Goal: Information Seeking & Learning: Learn about a topic

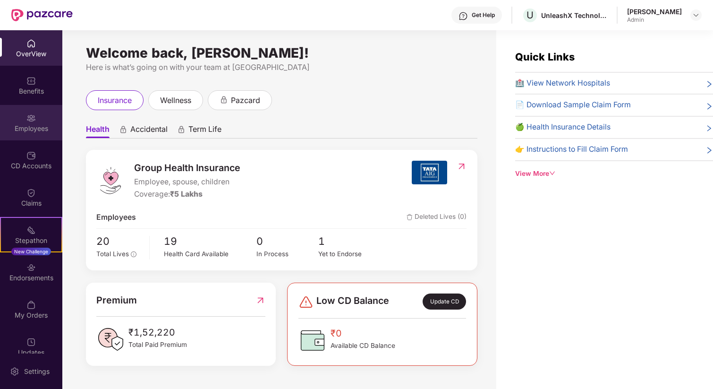
click at [37, 128] on div "Employees" at bounding box center [31, 128] width 62 height 9
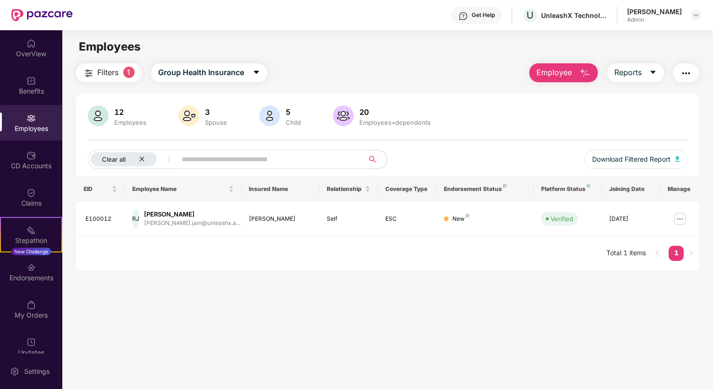
click at [144, 158] on icon "close" at bounding box center [142, 159] width 6 height 6
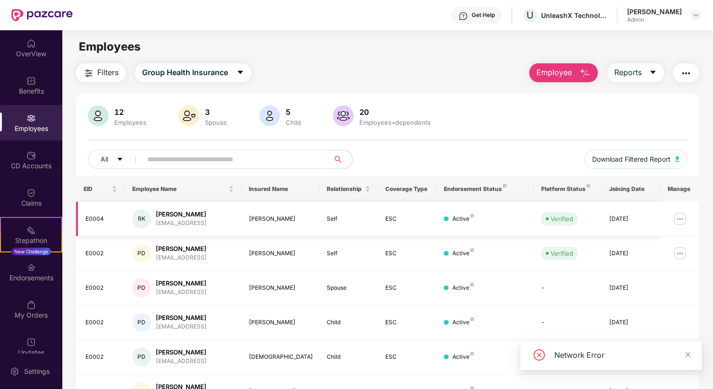
click at [144, 218] on div "RK" at bounding box center [141, 218] width 19 height 19
click at [678, 220] on img at bounding box center [679, 218] width 15 height 15
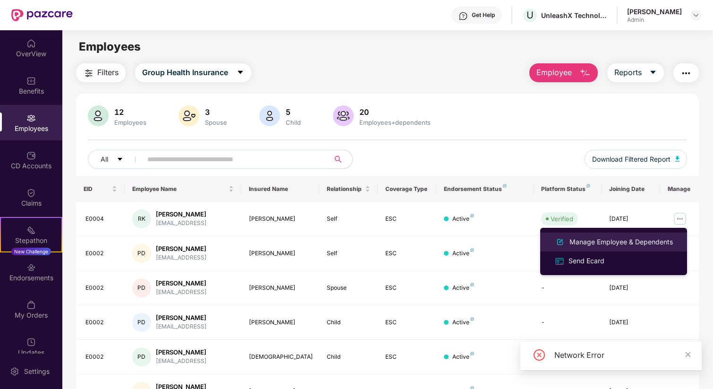
click at [599, 244] on div "Manage Employee & Dependents" at bounding box center [620, 242] width 107 height 10
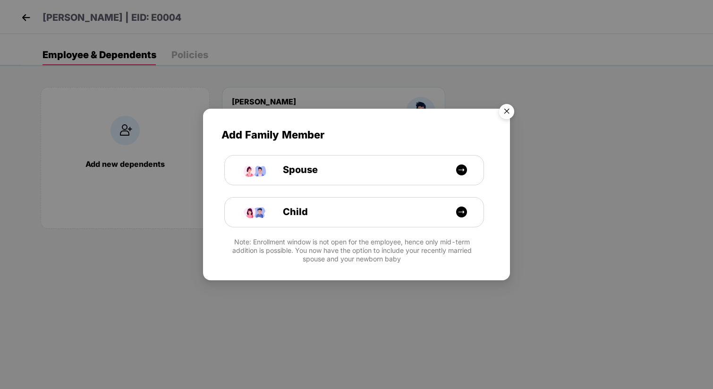
click at [510, 114] on img "Close" at bounding box center [506, 113] width 26 height 26
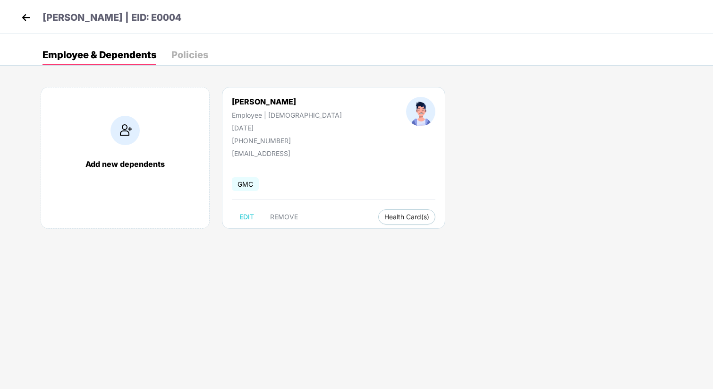
click at [262, 141] on div "[PHONE_NUMBER]" at bounding box center [287, 140] width 110 height 8
click at [26, 16] on img at bounding box center [26, 17] width 14 height 14
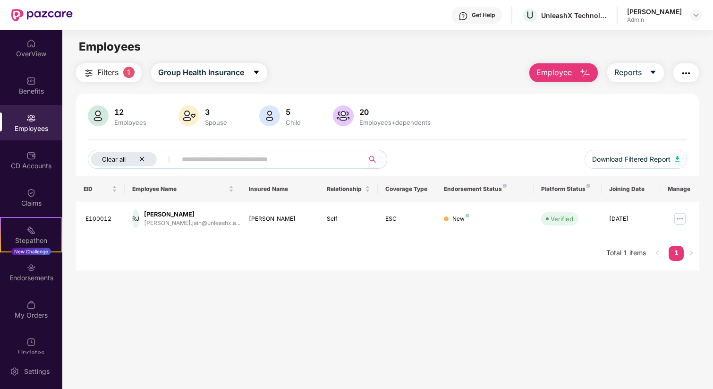
click at [142, 157] on icon "close" at bounding box center [142, 159] width 6 height 6
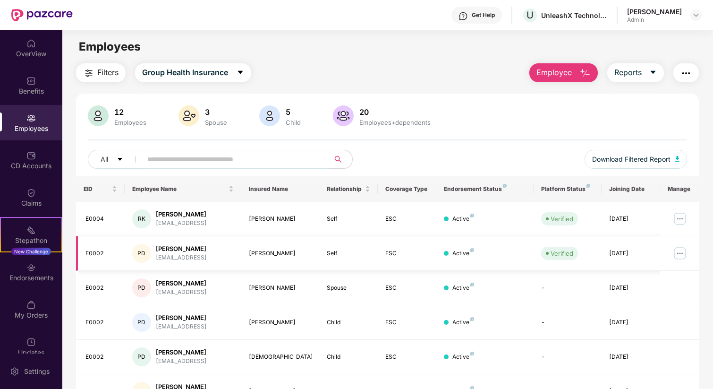
click at [684, 255] on img at bounding box center [679, 252] width 15 height 15
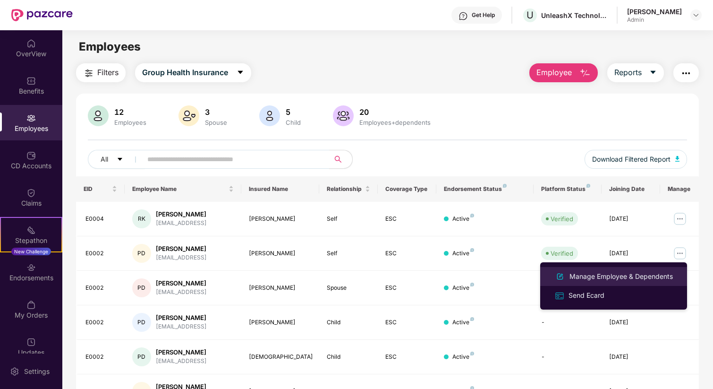
click at [600, 277] on div "Manage Employee & Dependents" at bounding box center [620, 276] width 107 height 10
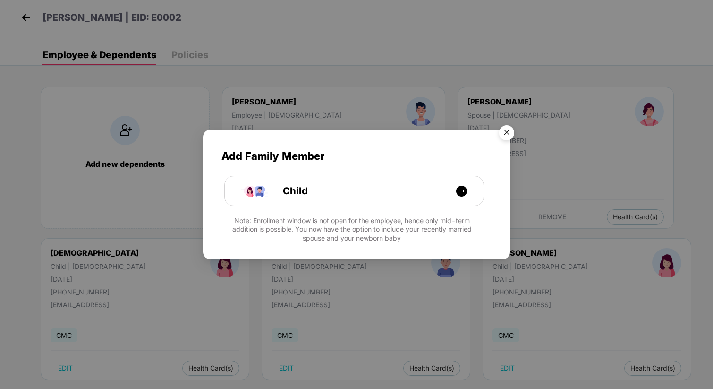
click at [511, 135] on img "Close" at bounding box center [506, 134] width 26 height 26
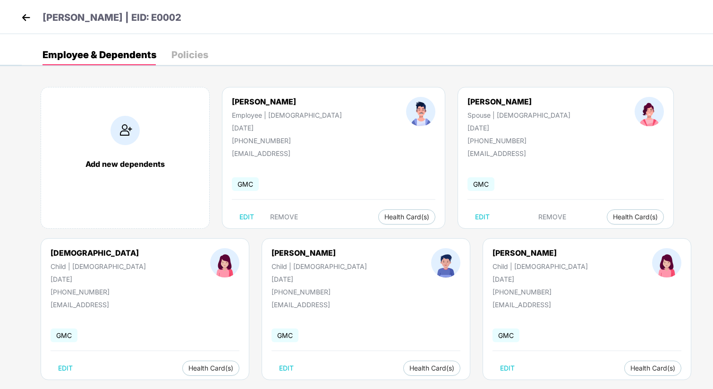
click at [25, 17] on img at bounding box center [26, 17] width 14 height 14
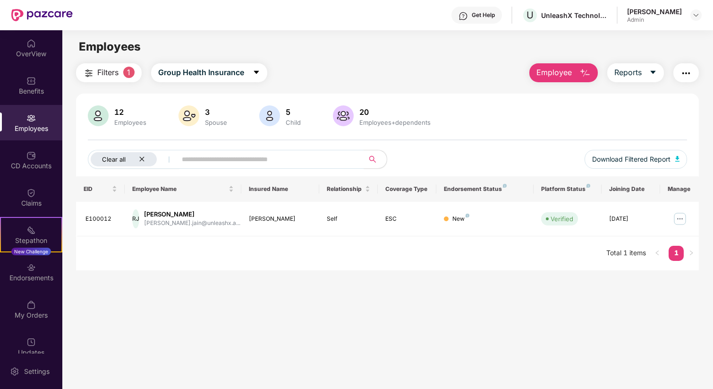
click at [146, 160] on div "Clear all" at bounding box center [124, 159] width 66 height 14
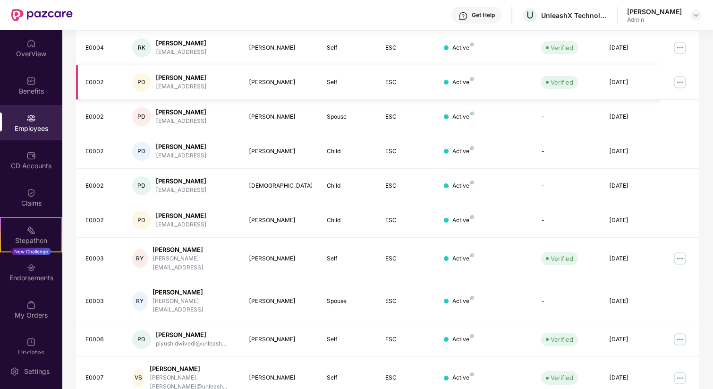
scroll to position [174, 0]
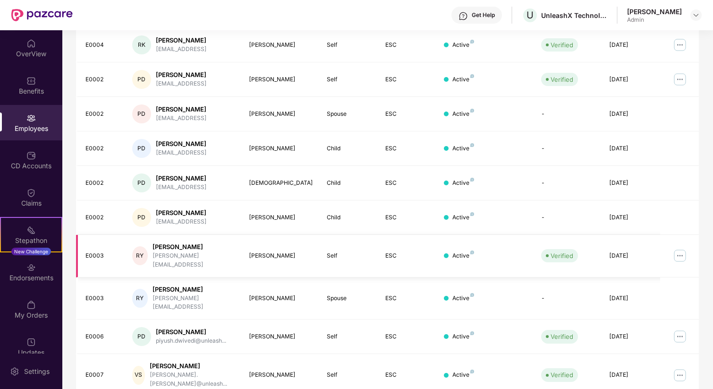
click at [683, 248] on img at bounding box center [679, 255] width 15 height 15
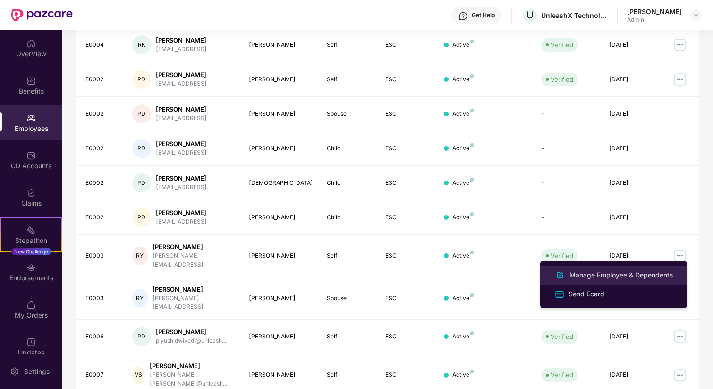
click at [598, 273] on div "Manage Employee & Dependents" at bounding box center [620, 275] width 107 height 10
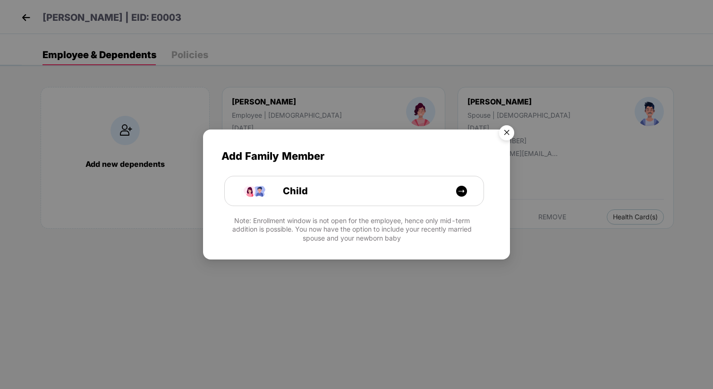
click at [505, 129] on img "Close" at bounding box center [506, 134] width 26 height 26
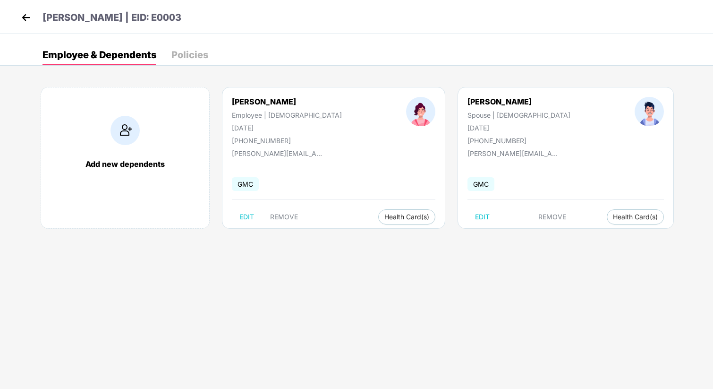
click at [467, 142] on div "[PHONE_NUMBER]" at bounding box center [518, 140] width 103 height 8
click at [26, 17] on img at bounding box center [26, 17] width 14 height 14
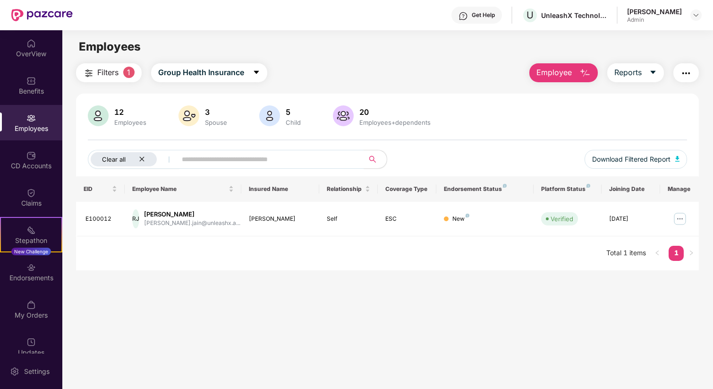
click at [148, 160] on div "Clear all" at bounding box center [124, 159] width 66 height 14
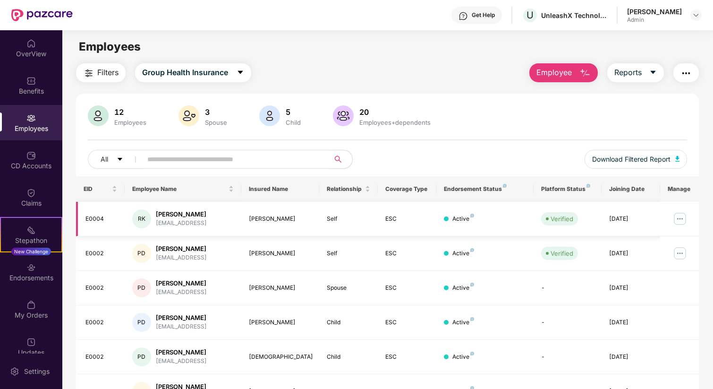
click at [677, 218] on img at bounding box center [679, 218] width 15 height 15
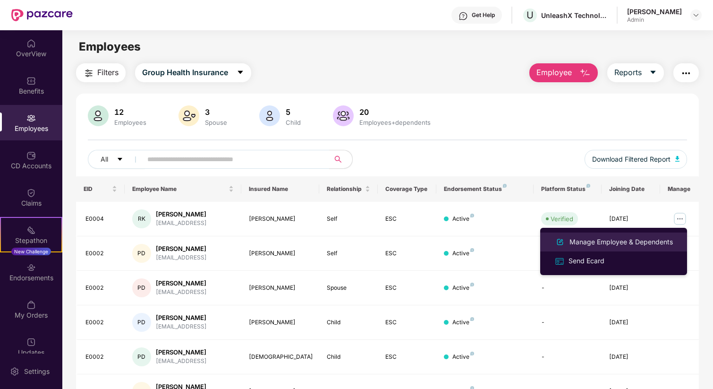
click at [626, 241] on div "Manage Employee & Dependents" at bounding box center [620, 242] width 107 height 10
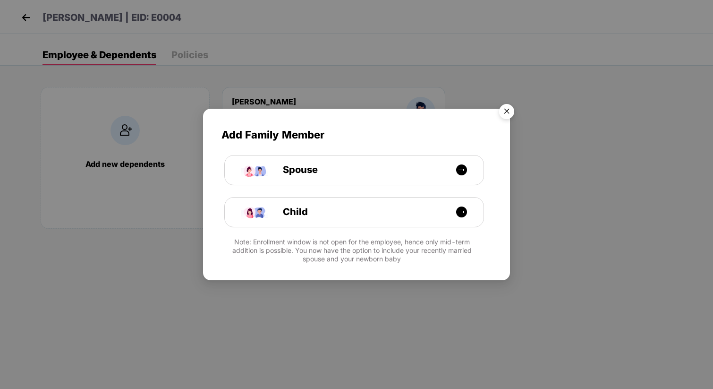
click at [506, 110] on img "Close" at bounding box center [506, 113] width 26 height 26
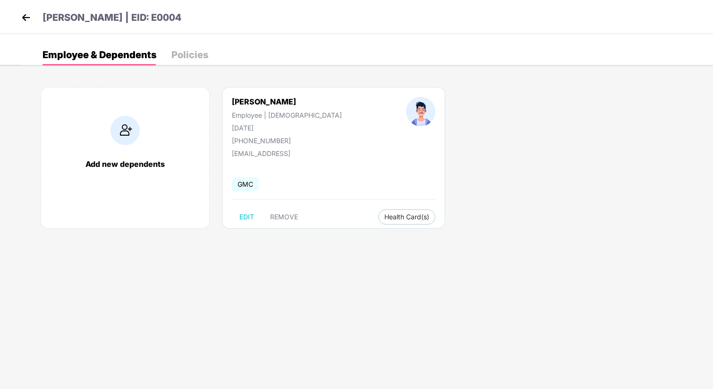
click at [261, 140] on div "[PHONE_NUMBER]" at bounding box center [287, 140] width 110 height 8
click at [194, 57] on div "Policies" at bounding box center [189, 54] width 37 height 9
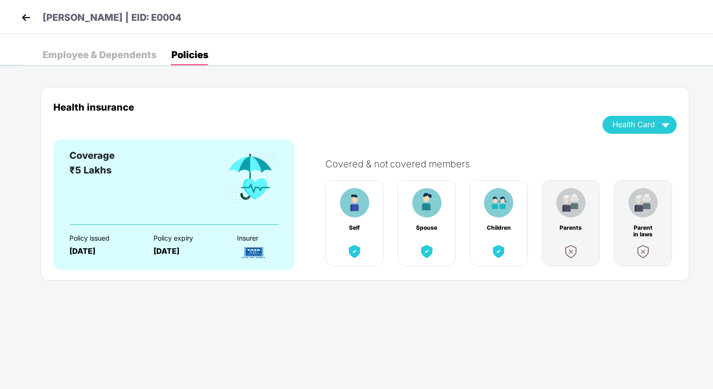
click at [21, 16] on img at bounding box center [26, 17] width 14 height 14
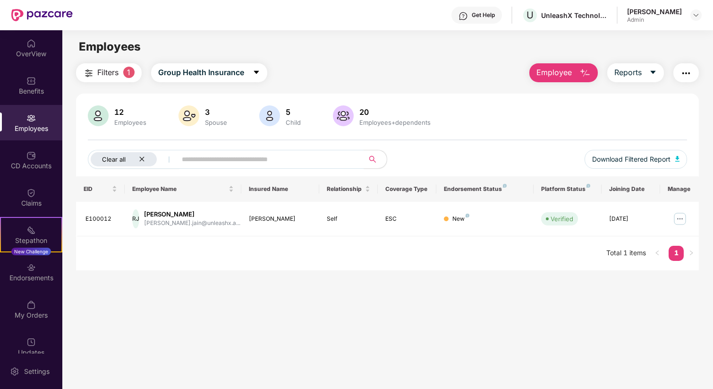
click at [146, 159] on div "Clear all" at bounding box center [124, 159] width 66 height 14
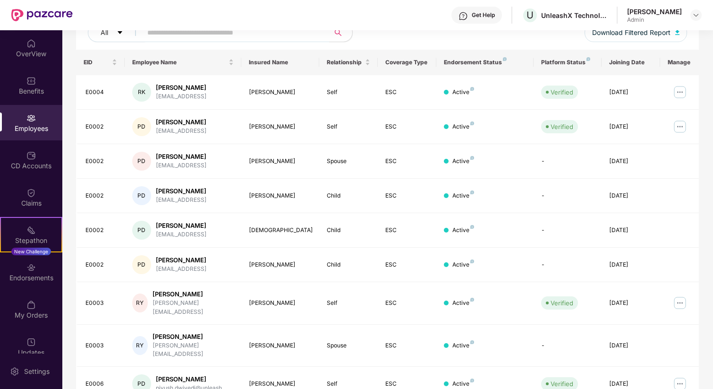
scroll to position [192, 0]
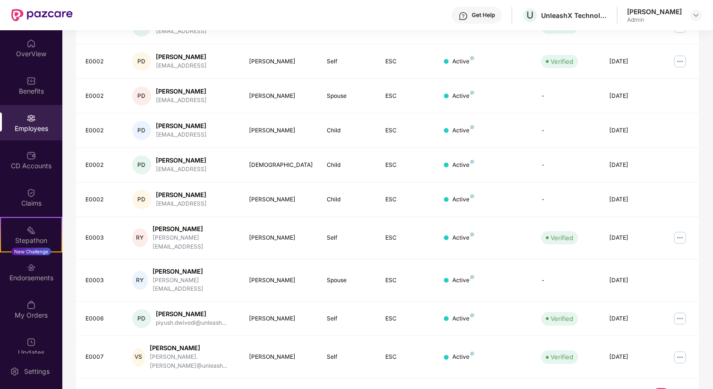
click at [677, 388] on link "2" at bounding box center [675, 395] width 15 height 14
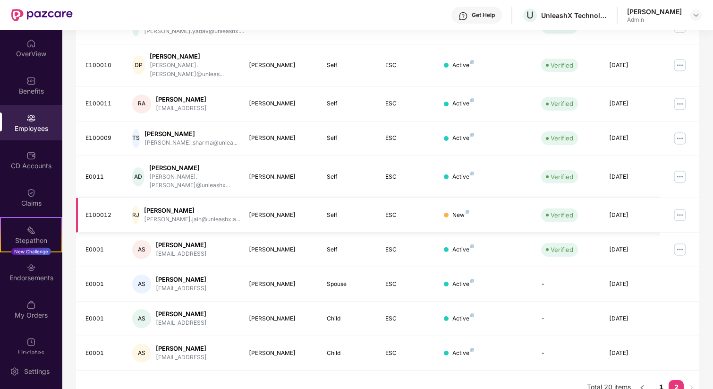
click at [680, 207] on img at bounding box center [679, 214] width 15 height 15
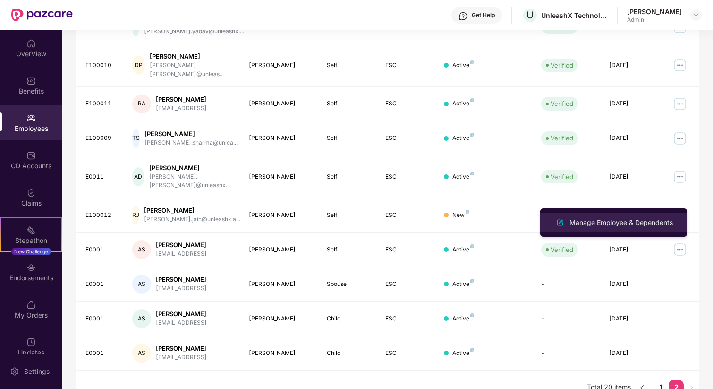
click at [617, 224] on div "Manage Employee & Dependents" at bounding box center [620, 222] width 107 height 10
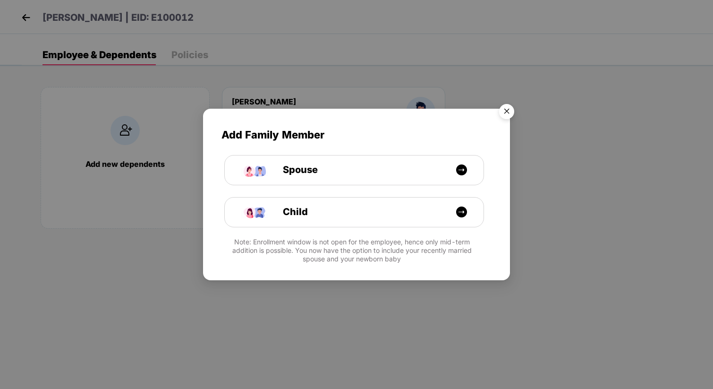
click at [504, 110] on img "Close" at bounding box center [506, 113] width 26 height 26
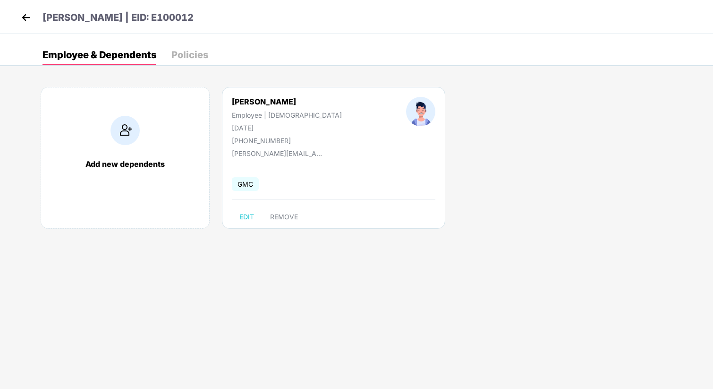
click at [24, 18] on img at bounding box center [26, 17] width 14 height 14
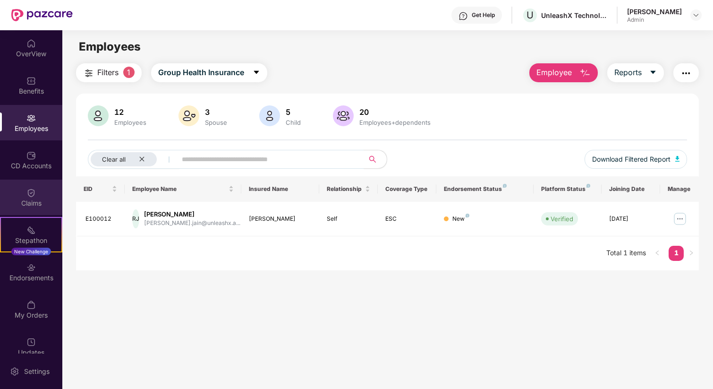
click at [32, 192] on img at bounding box center [30, 192] width 9 height 9
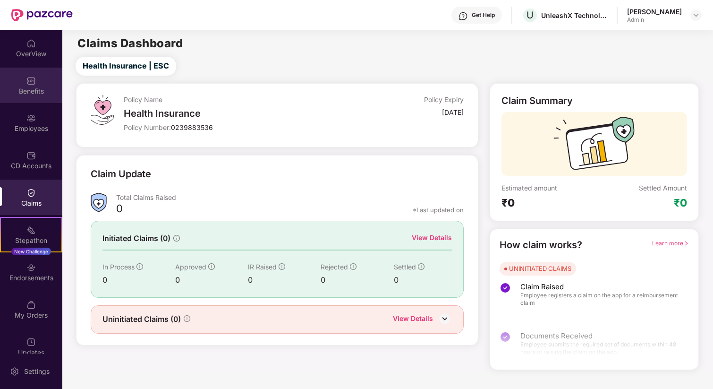
click at [29, 89] on div "Benefits" at bounding box center [31, 90] width 62 height 9
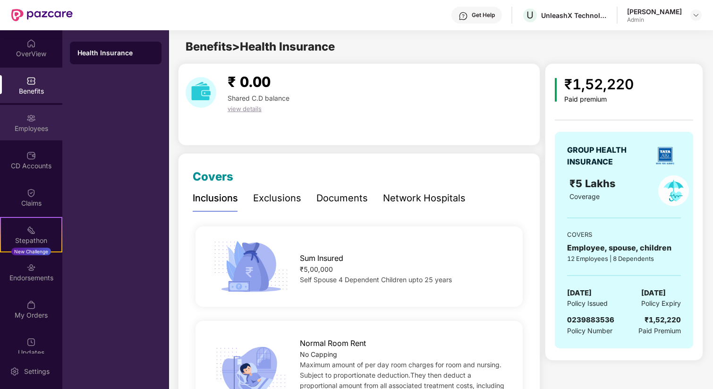
click at [32, 125] on div "Employees" at bounding box center [31, 128] width 62 height 9
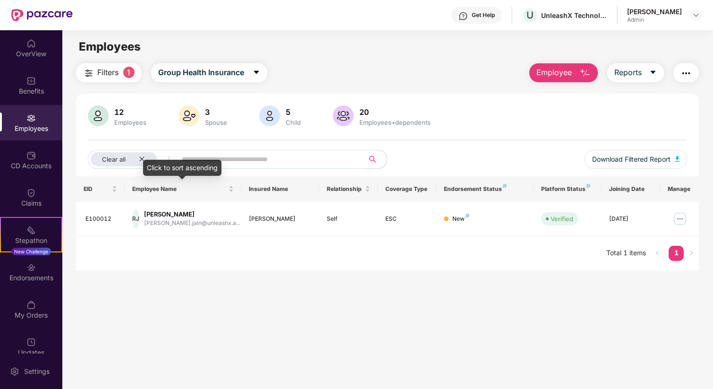
click at [145, 163] on div "Click to sort ascending" at bounding box center [182, 168] width 78 height 16
click at [141, 158] on icon "close" at bounding box center [142, 159] width 5 height 5
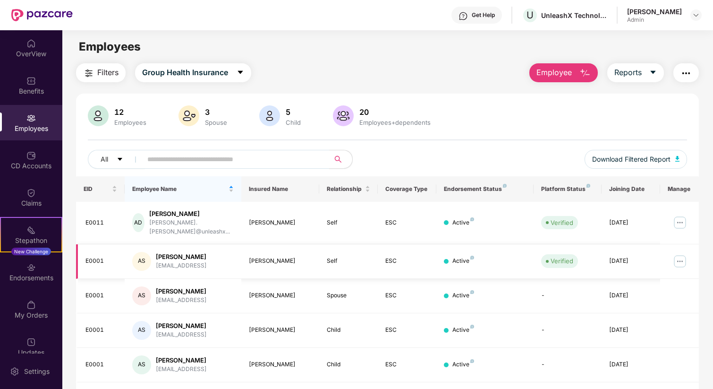
click at [680, 254] on img at bounding box center [679, 261] width 15 height 15
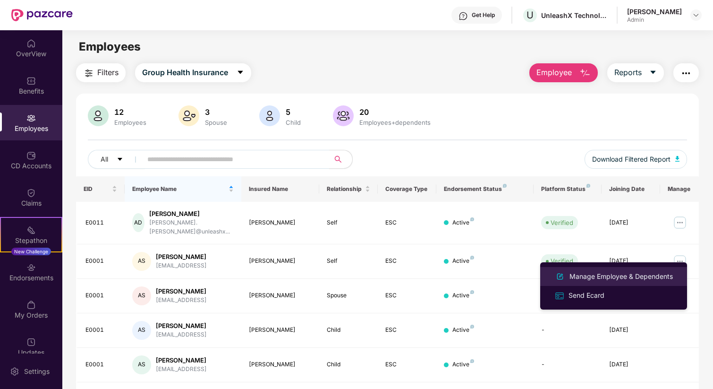
click at [605, 280] on div "Manage Employee & Dependents" at bounding box center [620, 276] width 107 height 10
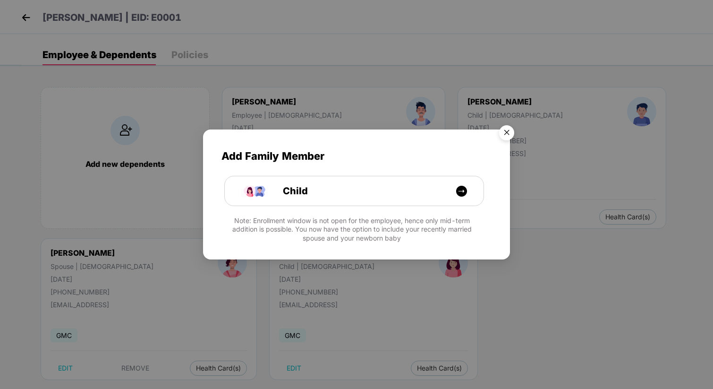
click at [511, 133] on img "Close" at bounding box center [506, 134] width 26 height 26
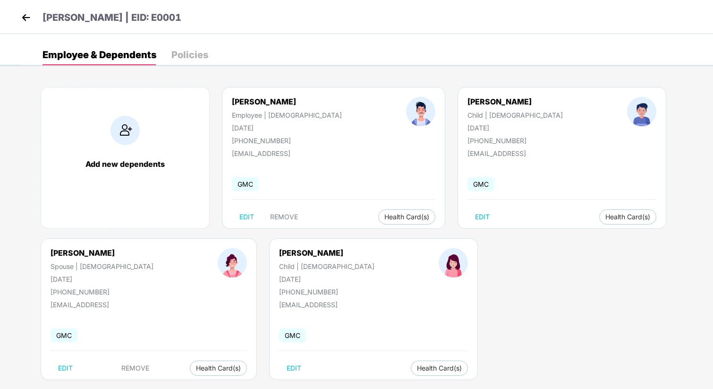
click at [197, 58] on div "Policies" at bounding box center [189, 54] width 37 height 9
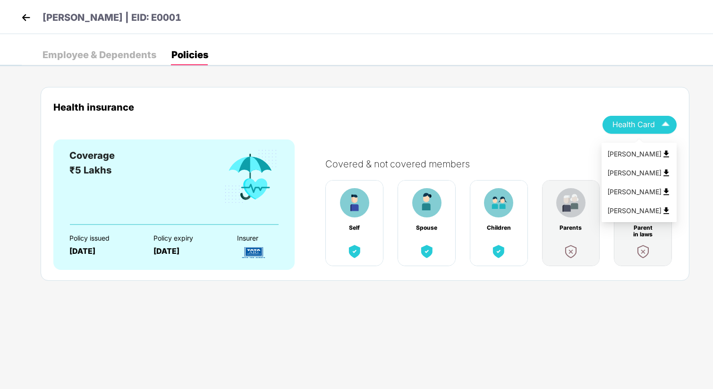
click at [664, 124] on img "button" at bounding box center [665, 124] width 17 height 17
click at [407, 144] on div "Covered & not covered members Self Spouse Children Parents Parent in laws" at bounding box center [496, 204] width 361 height 131
click at [22, 18] on img at bounding box center [26, 17] width 14 height 14
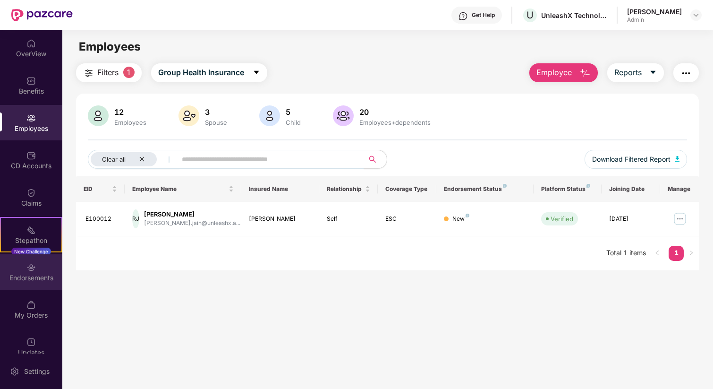
scroll to position [13, 0]
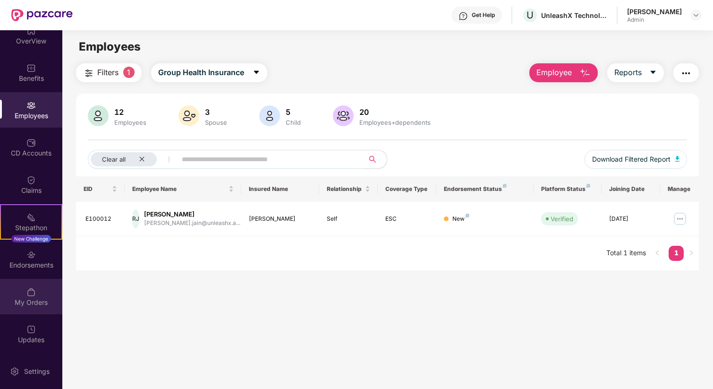
click at [27, 297] on div "My Orders" at bounding box center [31, 301] width 62 height 9
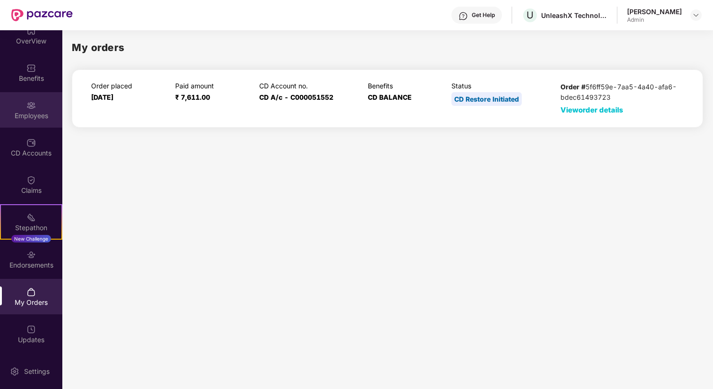
scroll to position [0, 0]
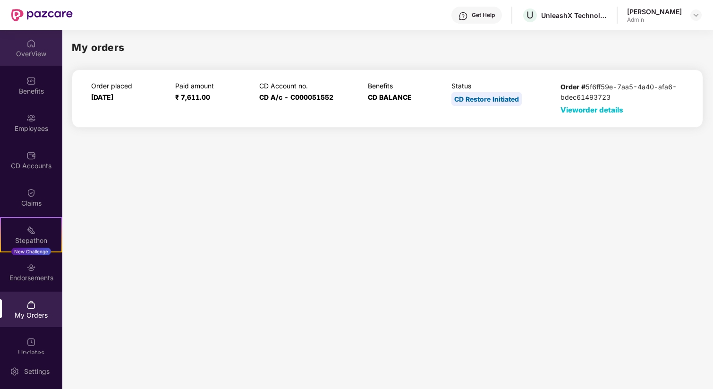
click at [34, 53] on div "OverView" at bounding box center [31, 53] width 62 height 9
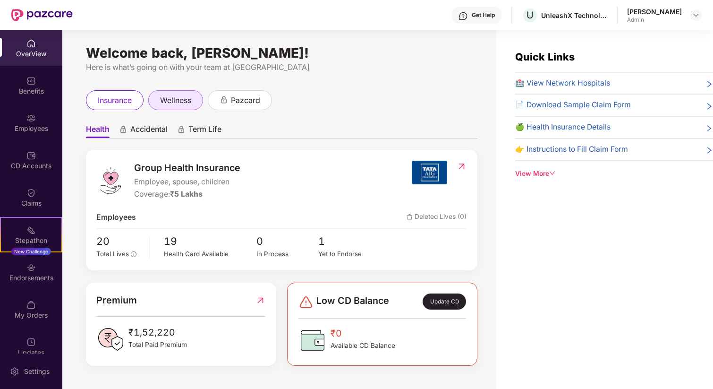
click at [178, 102] on span "wellness" at bounding box center [175, 100] width 31 height 12
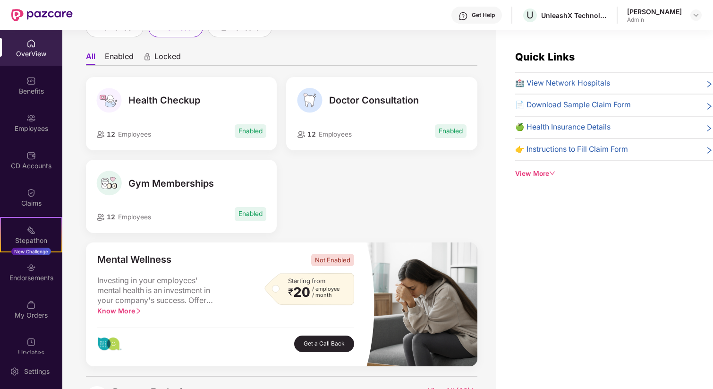
scroll to position [75, 0]
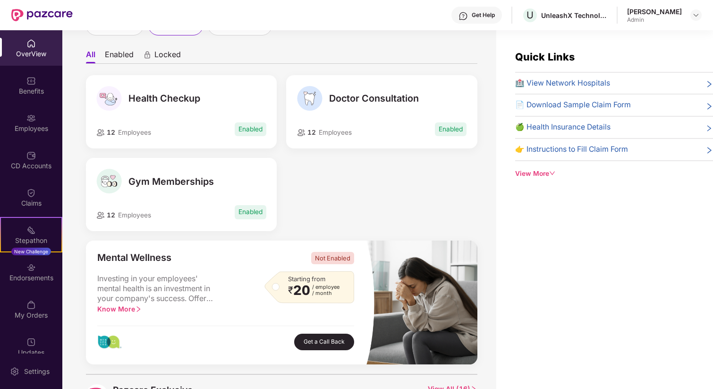
click at [156, 105] on div "Health Checkup" at bounding box center [181, 98] width 170 height 25
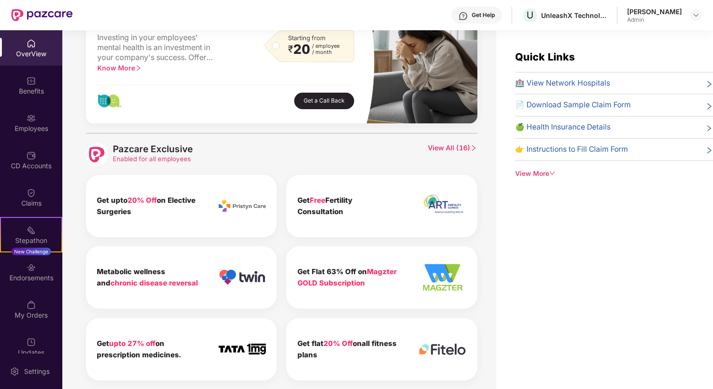
scroll to position [328, 0]
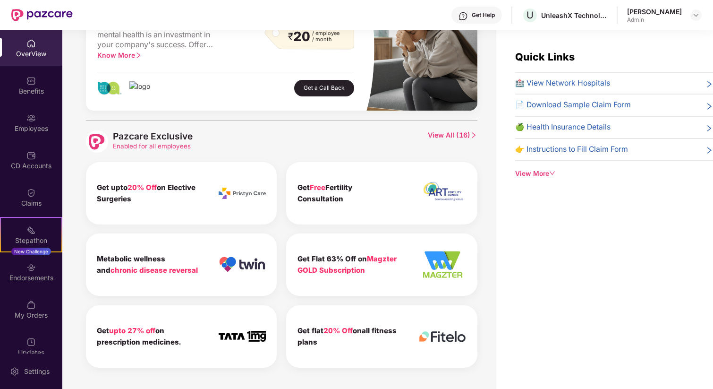
click at [453, 135] on span "View All ( 16 )" at bounding box center [452, 141] width 49 height 22
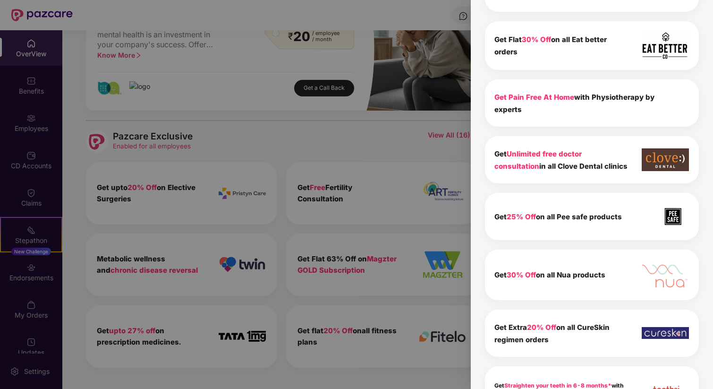
scroll to position [630, 0]
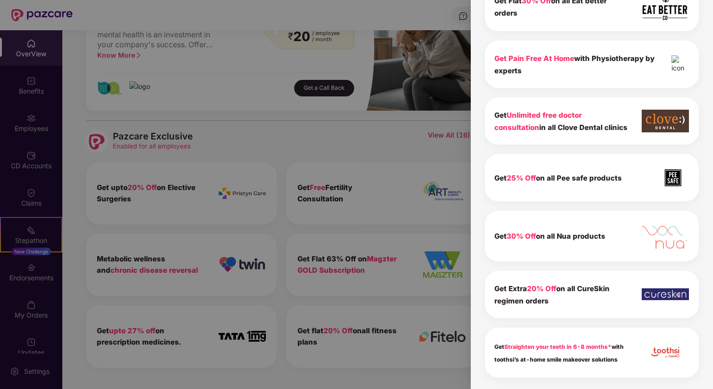
click at [553, 352] on div "Get Straighten your teeth in 6-8 months* with toothsi’s at-home smile makeover …" at bounding box center [561, 351] width 135 height 25
click at [419, 203] on div at bounding box center [356, 194] width 713 height 389
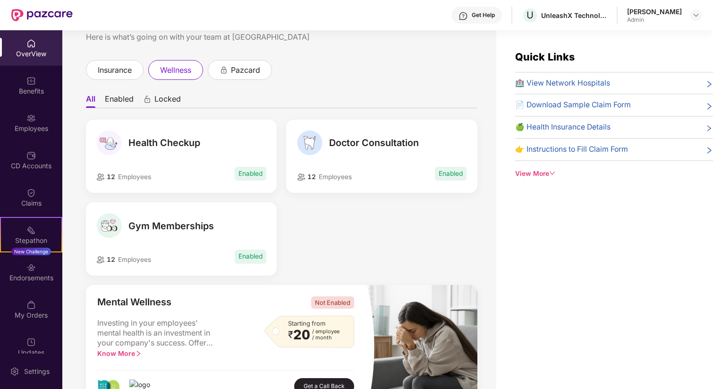
scroll to position [0, 0]
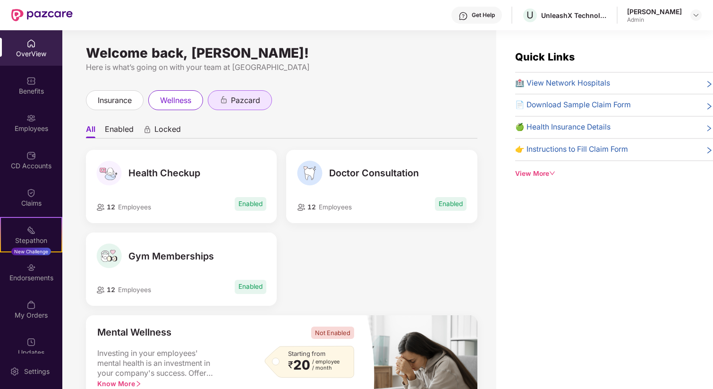
click at [247, 98] on span "pazcard" at bounding box center [245, 100] width 29 height 12
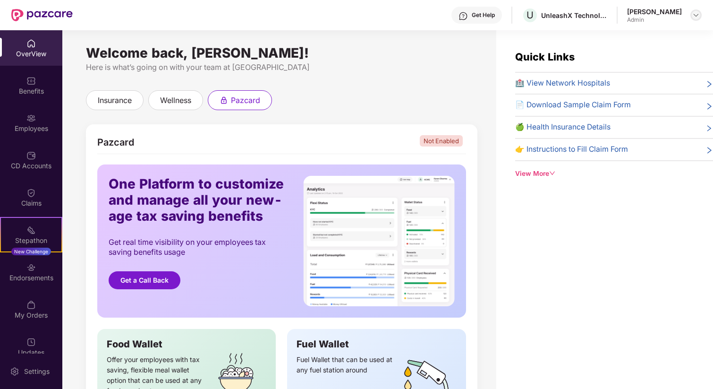
click at [696, 15] on img at bounding box center [696, 15] width 8 height 8
click at [600, 41] on div "Switch to User view" at bounding box center [651, 37] width 123 height 18
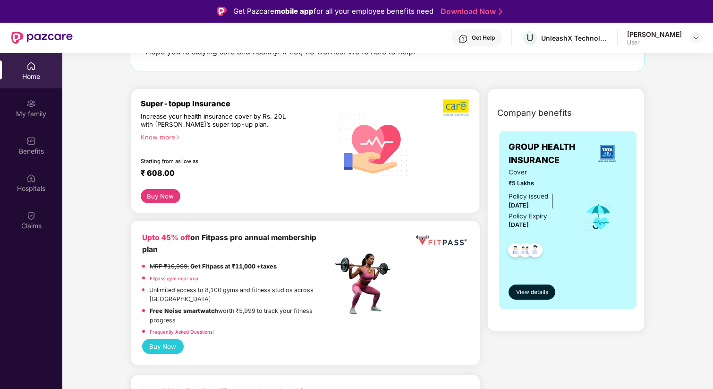
scroll to position [82, 0]
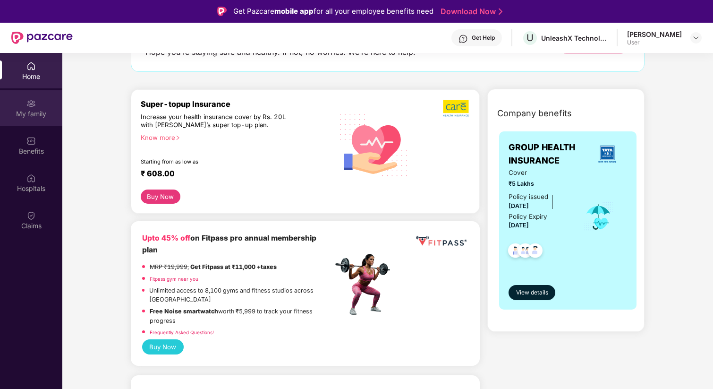
click at [36, 111] on div "My family" at bounding box center [31, 113] width 62 height 9
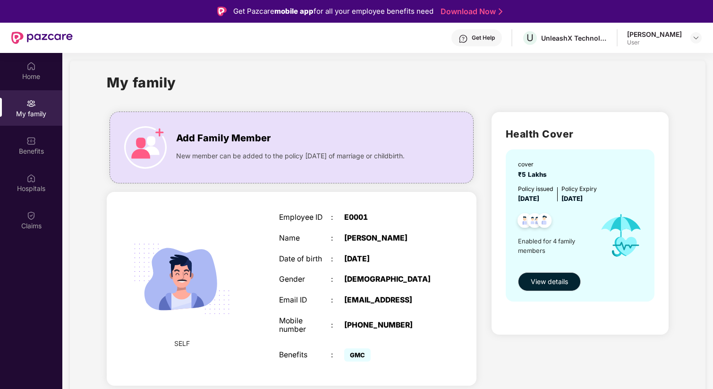
scroll to position [0, 0]
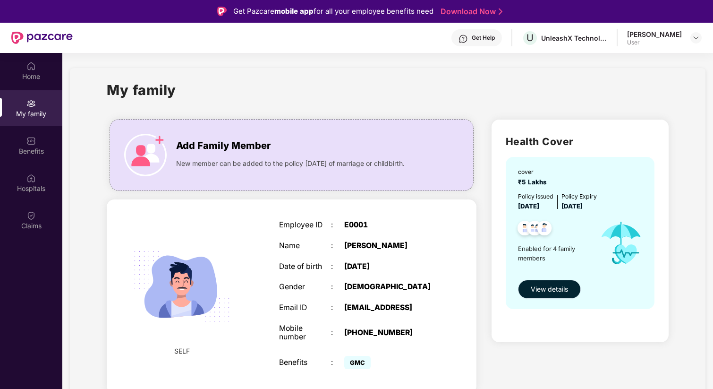
click at [551, 288] on span "View details" at bounding box center [549, 289] width 37 height 10
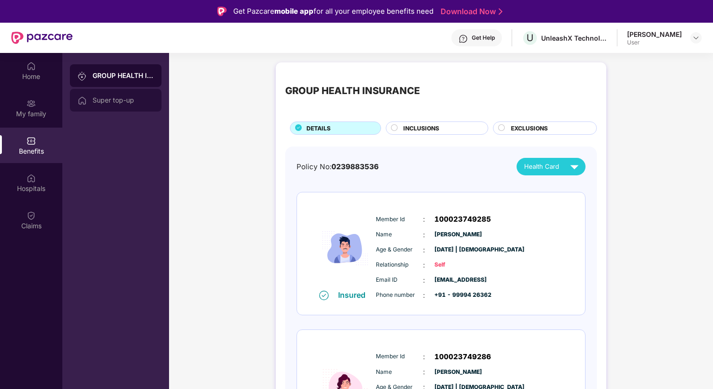
click at [111, 98] on div "Super top-up" at bounding box center [123, 100] width 61 height 8
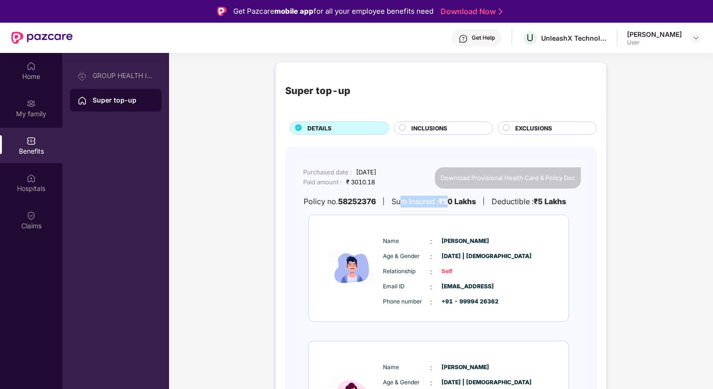
drag, startPoint x: 408, startPoint y: 202, endPoint x: 455, endPoint y: 200, distance: 47.2
click at [455, 200] on div "Sum Insured : ₹50 Lakhs" at bounding box center [433, 201] width 85 height 12
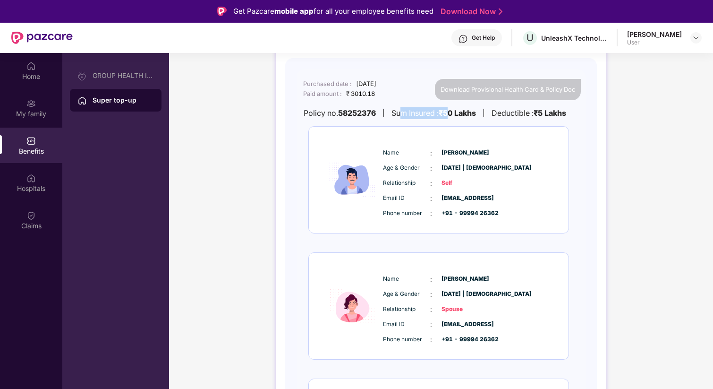
scroll to position [56, 0]
